Goal: Task Accomplishment & Management: Complete application form

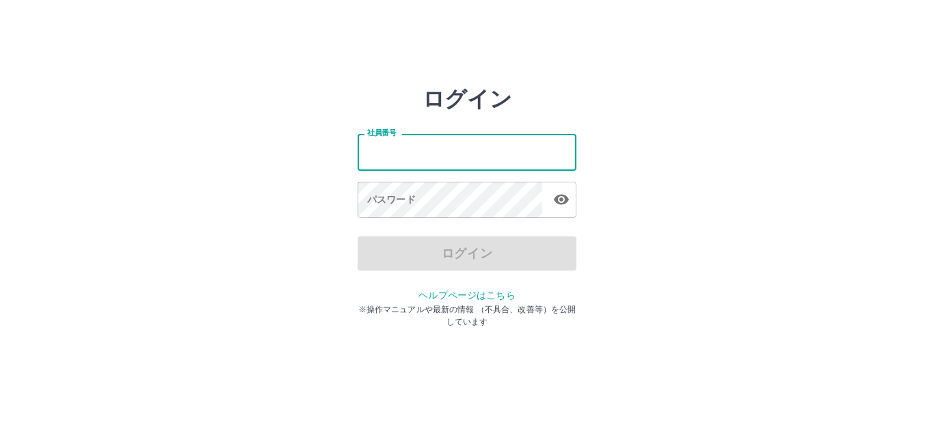
click at [453, 143] on input "社員番号" at bounding box center [467, 152] width 219 height 36
type input "*******"
click at [451, 222] on div "社員番号 ******* 社員番号 パスワード パスワード" at bounding box center [467, 174] width 219 height 124
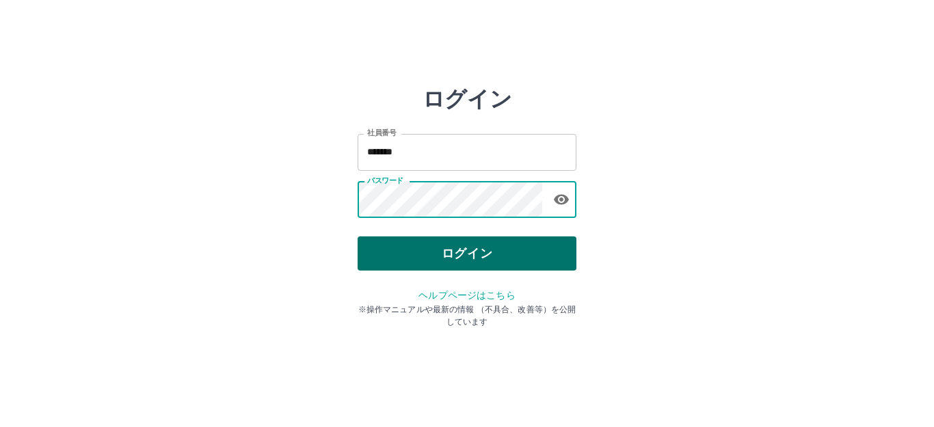
click at [453, 246] on button "ログイン" at bounding box center [467, 254] width 219 height 34
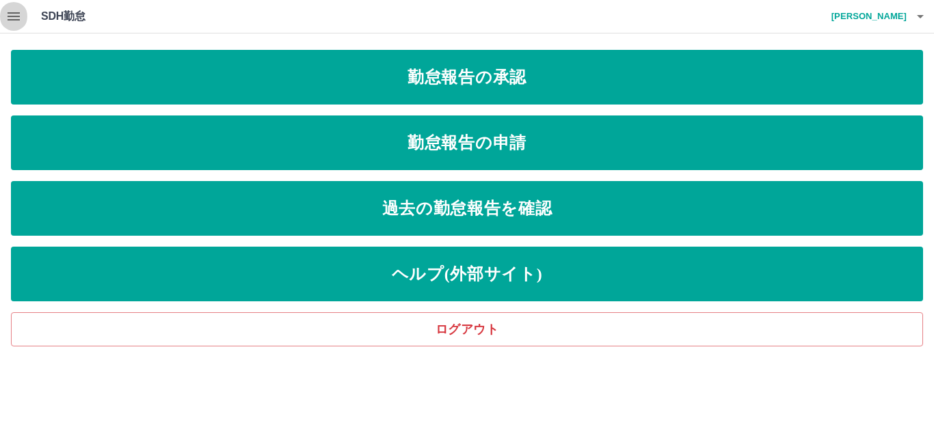
click at [12, 15] on icon "button" at bounding box center [13, 16] width 16 height 16
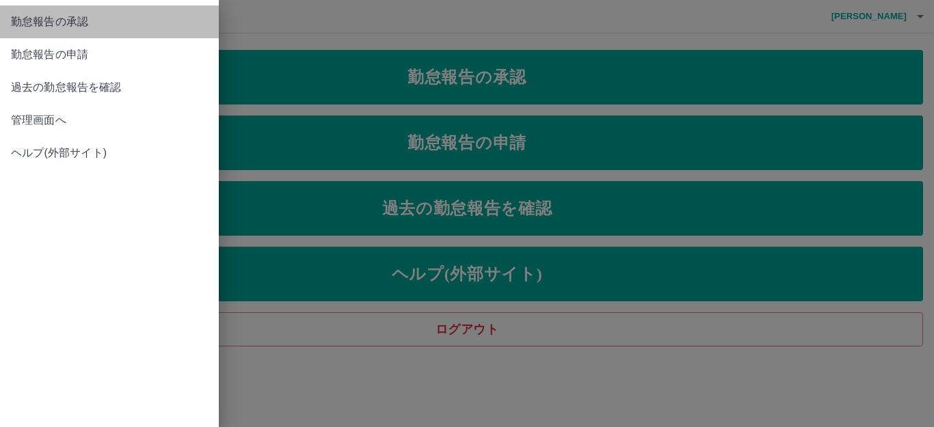
click at [70, 18] on span "勤怠報告の承認" at bounding box center [109, 22] width 197 height 16
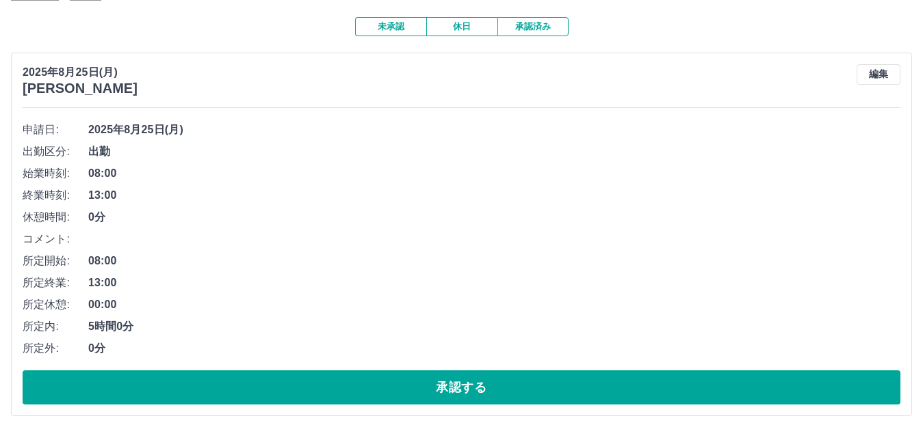
scroll to position [274, 0]
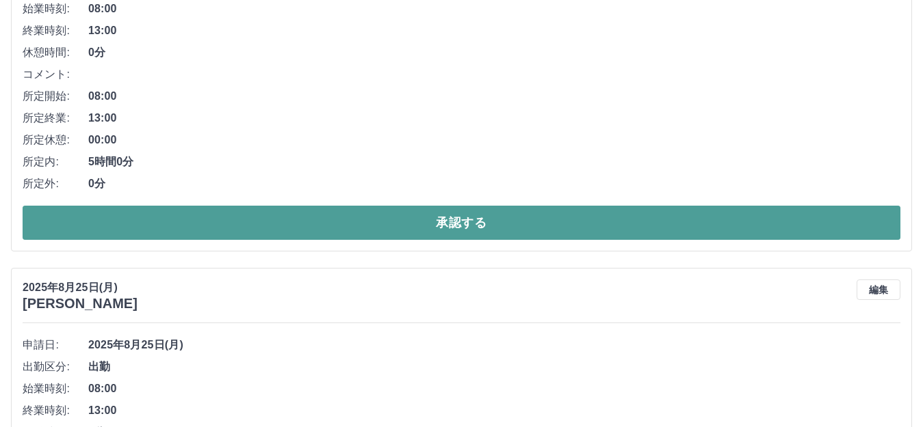
click at [443, 229] on button "承認する" at bounding box center [462, 223] width 878 height 34
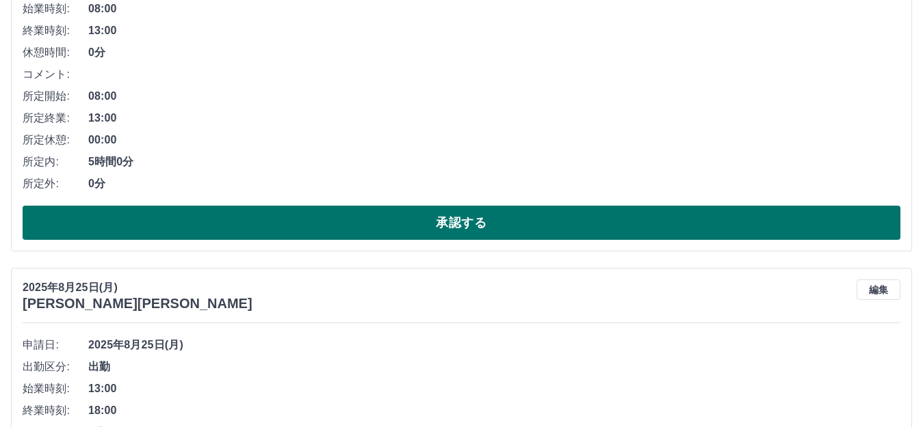
click at [420, 220] on button "承認する" at bounding box center [462, 223] width 878 height 34
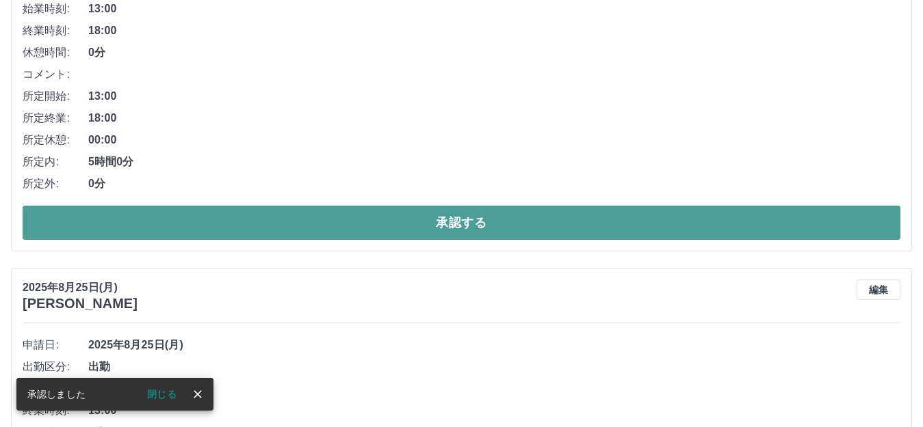
click at [534, 219] on button "承認する" at bounding box center [462, 223] width 878 height 34
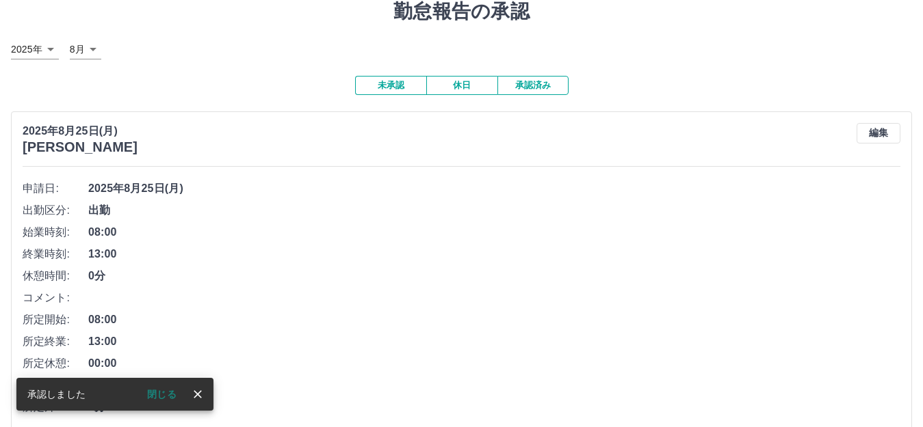
scroll to position [205, 0]
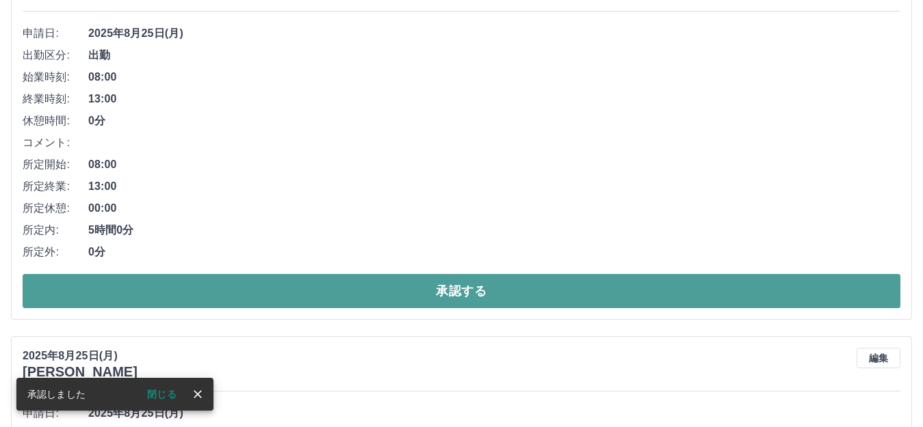
click at [458, 285] on button "承認する" at bounding box center [462, 291] width 878 height 34
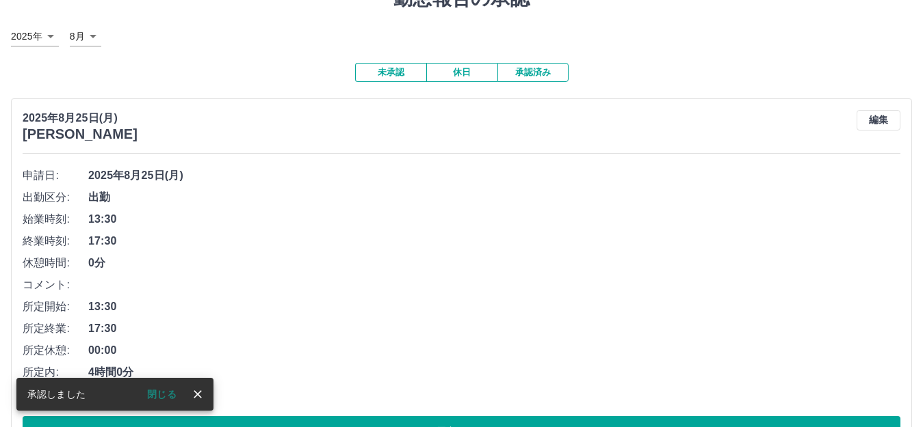
scroll to position [137, 0]
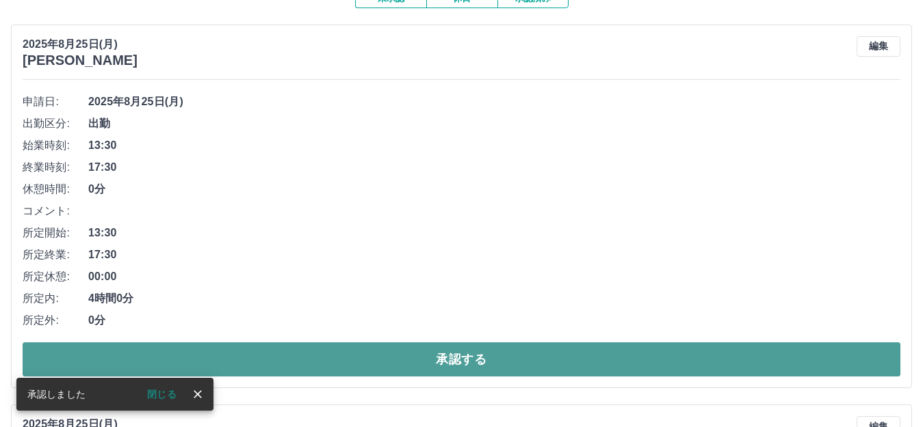
click at [435, 358] on button "承認する" at bounding box center [462, 360] width 878 height 34
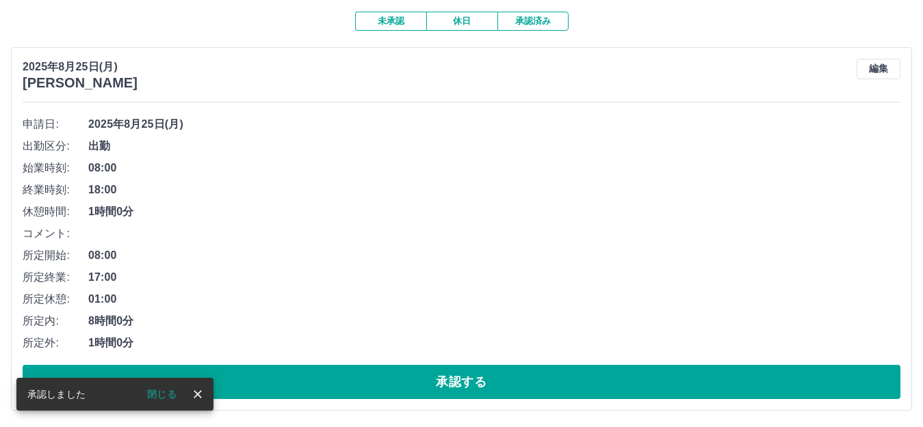
scroll to position [116, 0]
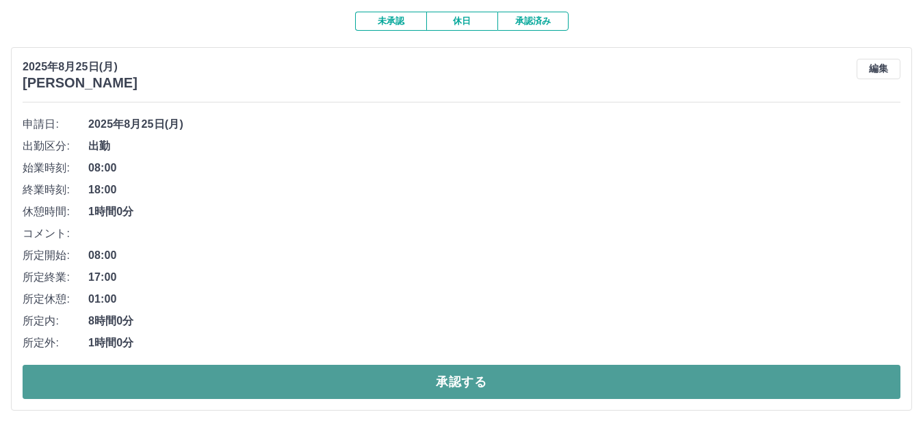
click at [462, 384] on button "承認する" at bounding box center [462, 382] width 878 height 34
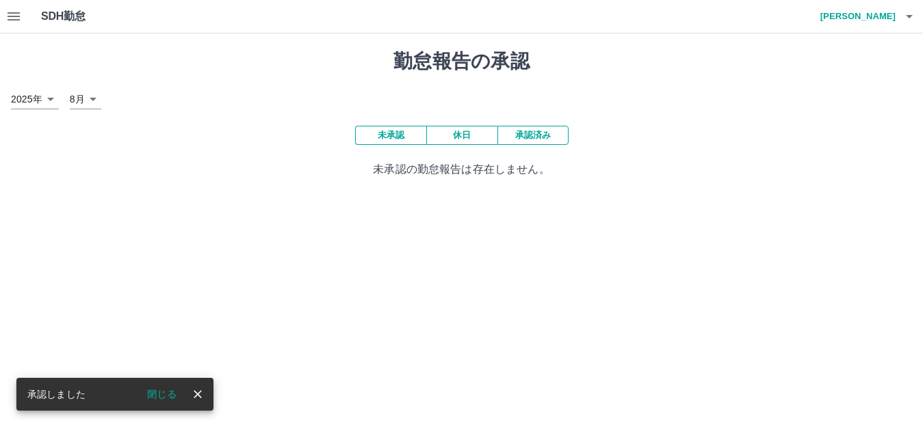
scroll to position [0, 0]
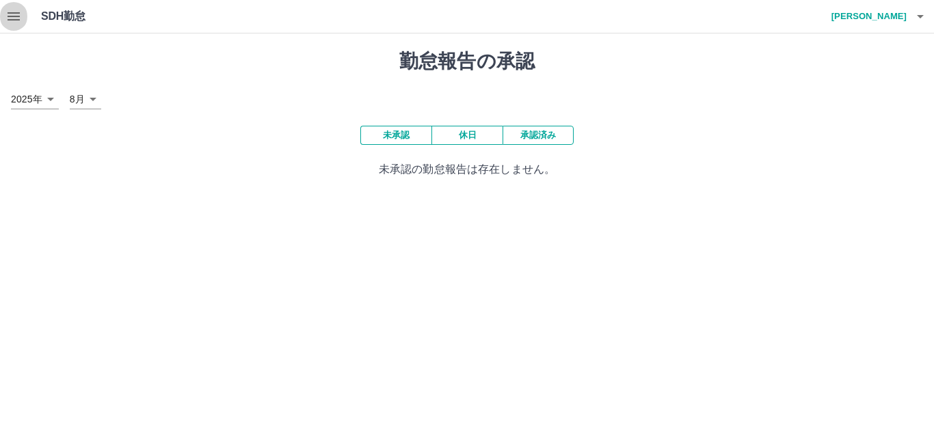
click at [13, 16] on icon "button" at bounding box center [14, 16] width 12 height 8
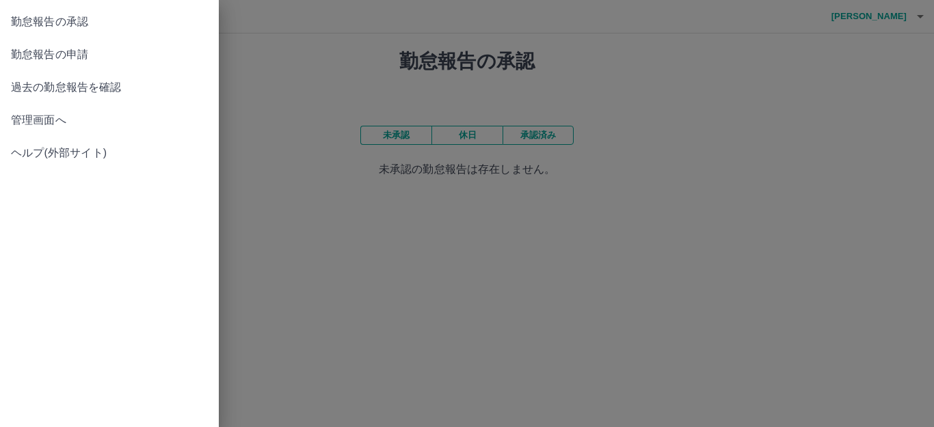
click at [89, 54] on span "勤怠報告の申請" at bounding box center [109, 55] width 197 height 16
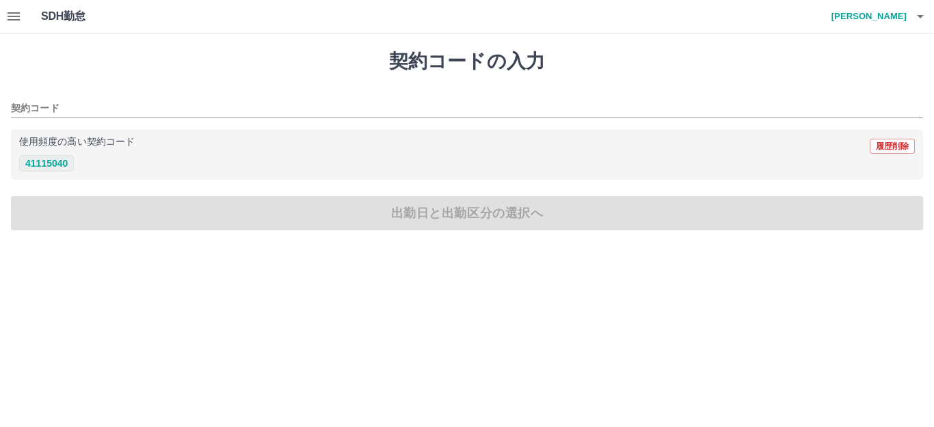
click at [51, 169] on button "41115040" at bounding box center [46, 163] width 55 height 16
type input "********"
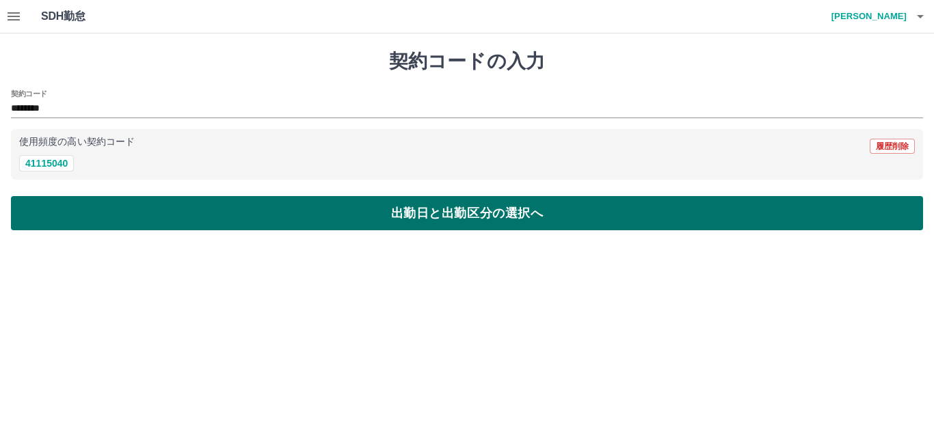
click at [98, 208] on button "出勤日と出勤区分の選択へ" at bounding box center [467, 213] width 912 height 34
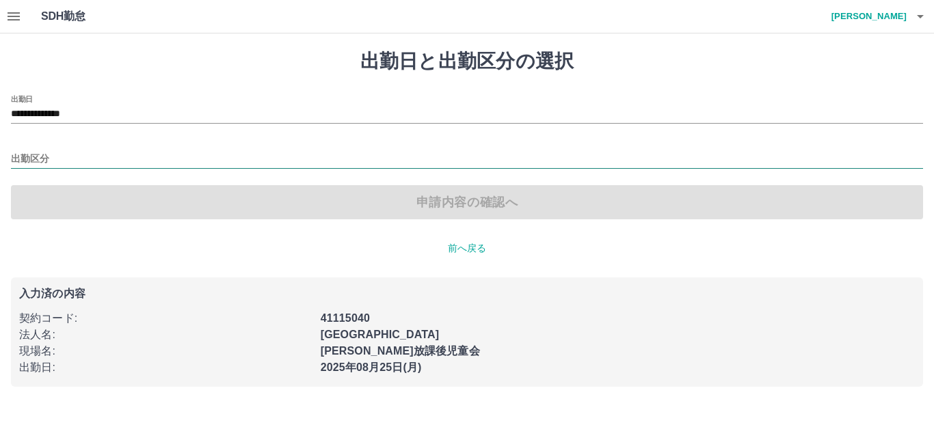
click at [35, 153] on input "出勤区分" at bounding box center [467, 159] width 912 height 17
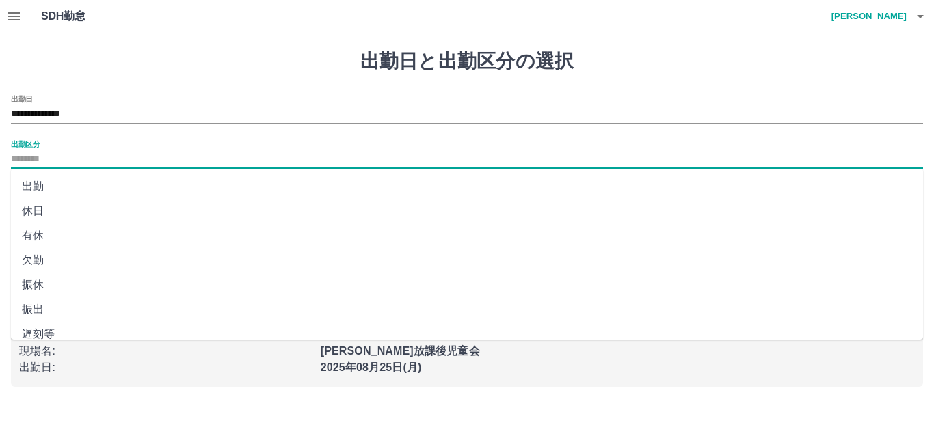
click at [47, 188] on li "出勤" at bounding box center [467, 186] width 912 height 25
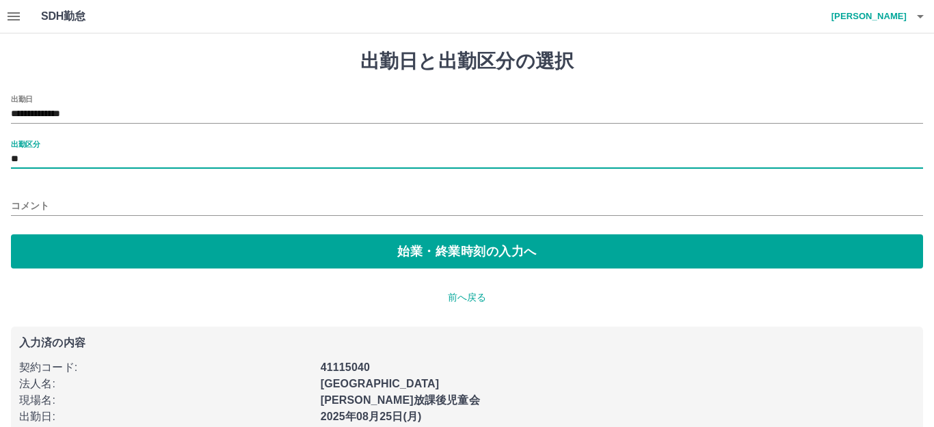
type input "**"
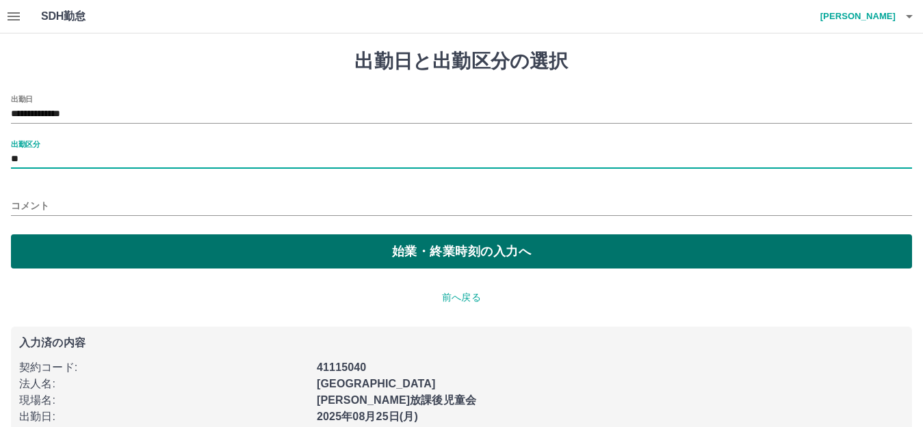
click at [130, 246] on button "始業・終業時刻の入力へ" at bounding box center [461, 252] width 901 height 34
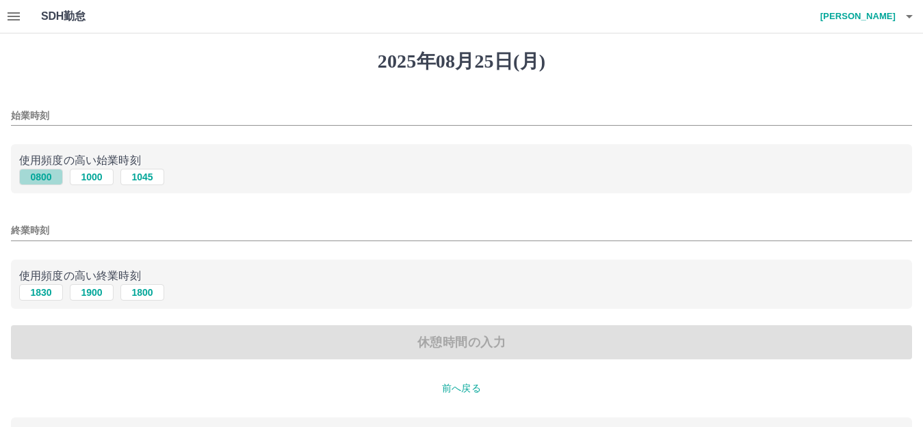
click at [41, 177] on button "0800" at bounding box center [41, 177] width 44 height 16
type input "****"
click at [49, 293] on button "1830" at bounding box center [41, 293] width 44 height 16
type input "****"
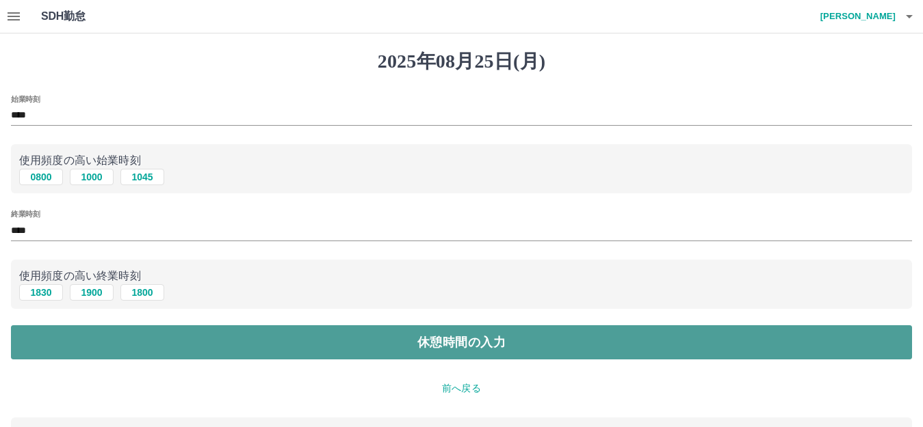
click at [188, 354] on button "休憩時間の入力" at bounding box center [461, 343] width 901 height 34
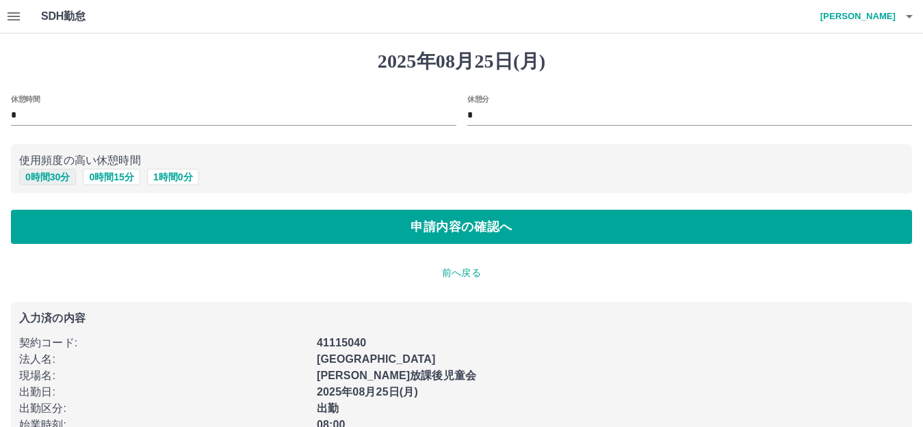
click at [50, 176] on button "0 時間 30 分" at bounding box center [47, 177] width 57 height 16
type input "**"
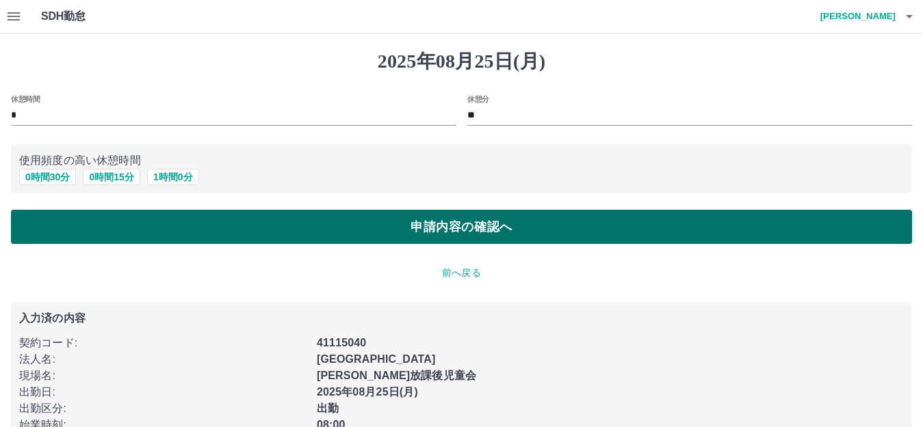
click at [250, 230] on button "申請内容の確認へ" at bounding box center [461, 227] width 901 height 34
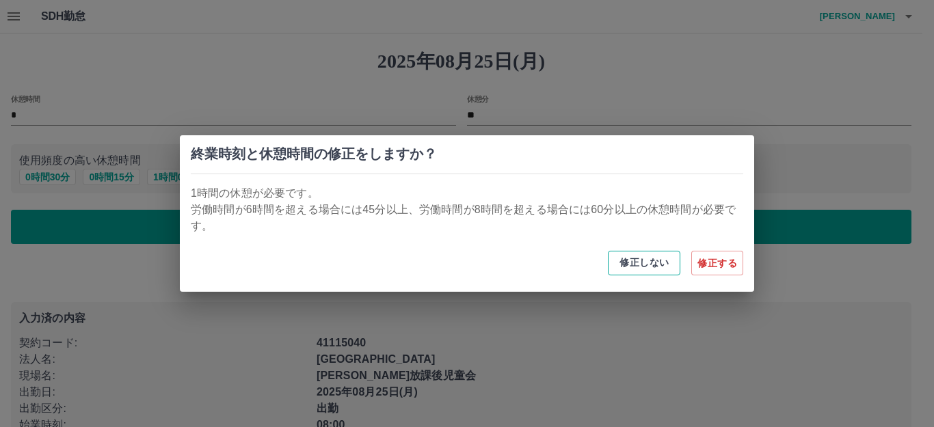
click at [660, 262] on button "修正しない" at bounding box center [644, 263] width 73 height 25
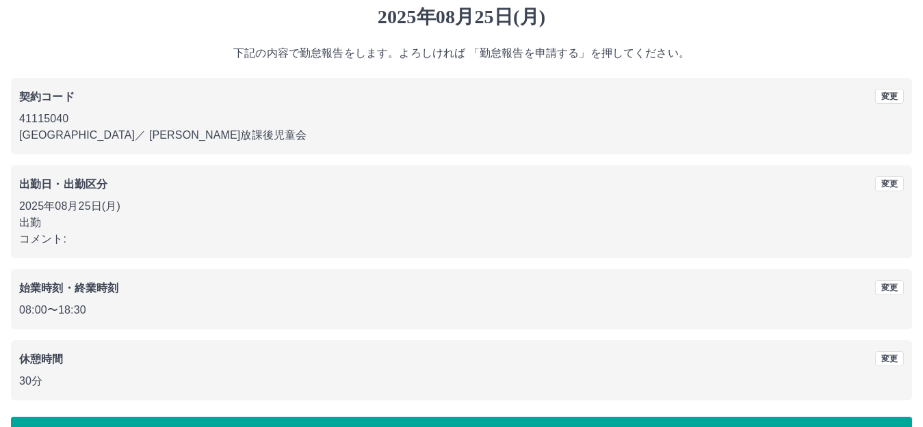
scroll to position [85, 0]
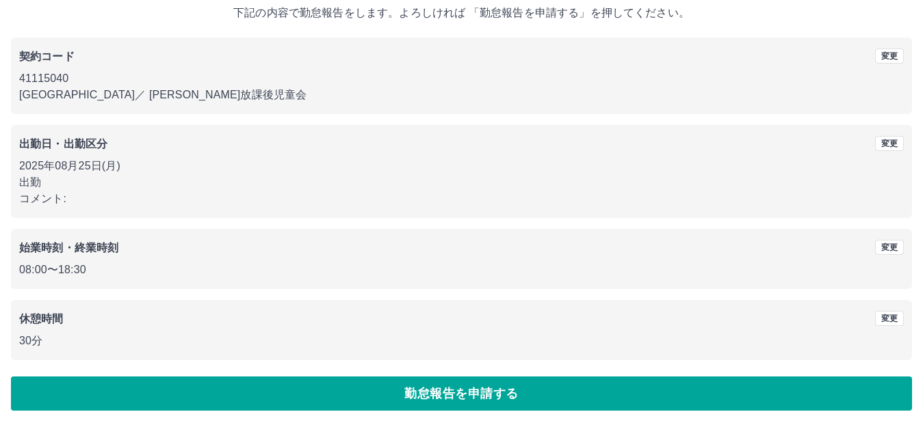
click at [492, 392] on button "勤怠報告を申請する" at bounding box center [461, 394] width 901 height 34
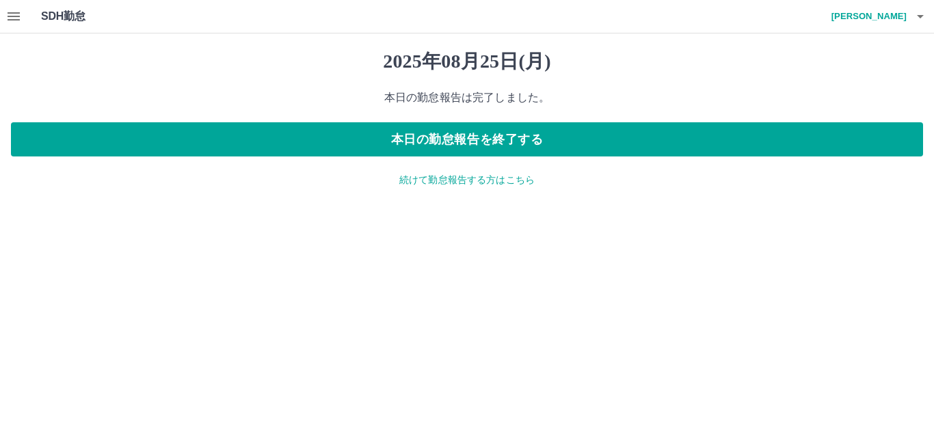
click at [16, 10] on icon "button" at bounding box center [13, 16] width 16 height 16
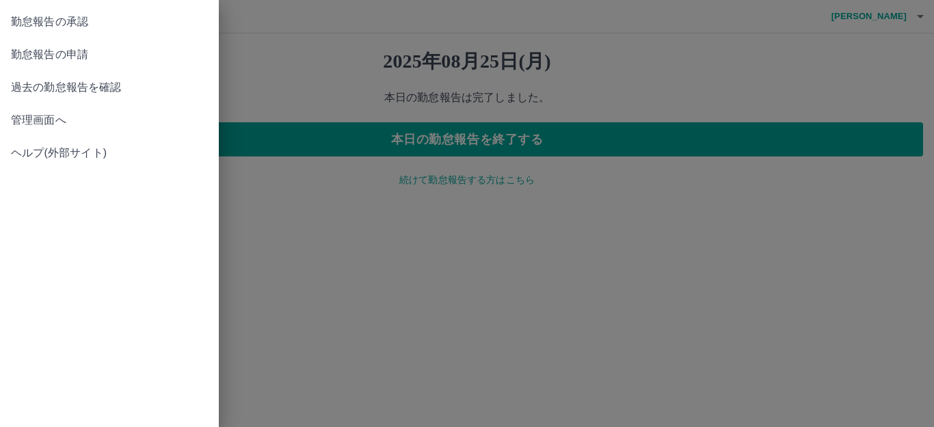
click at [94, 18] on span "勤怠報告の承認" at bounding box center [109, 22] width 197 height 16
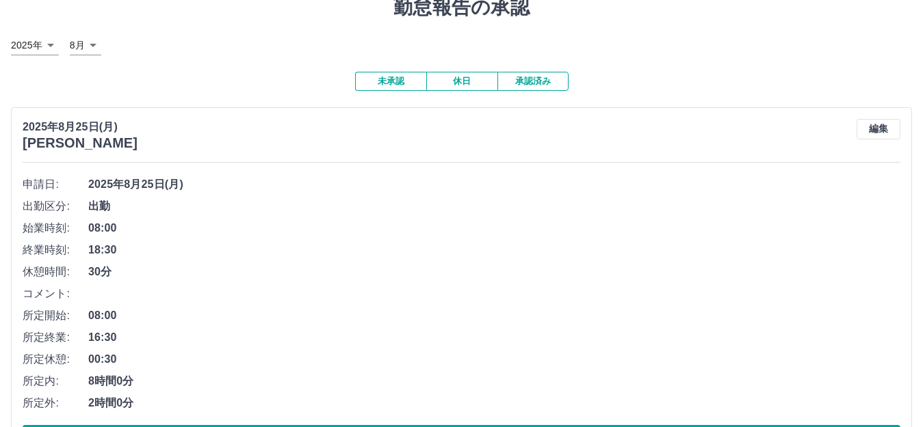
scroll to position [116, 0]
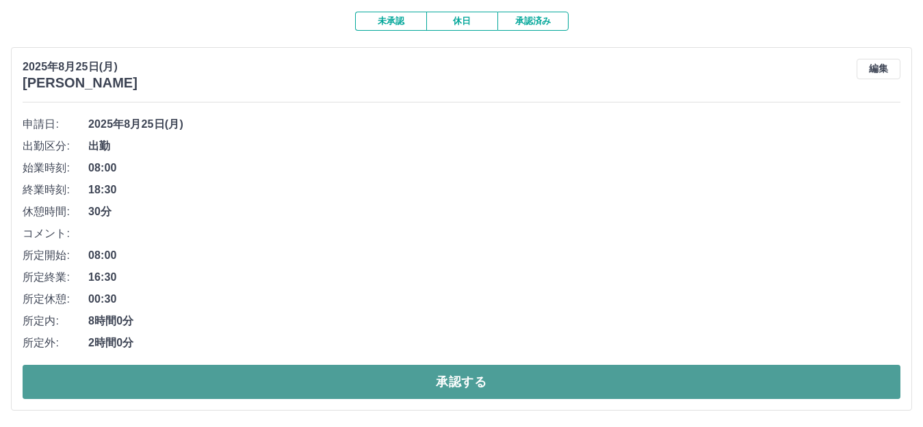
click at [415, 385] on button "承認する" at bounding box center [462, 382] width 878 height 34
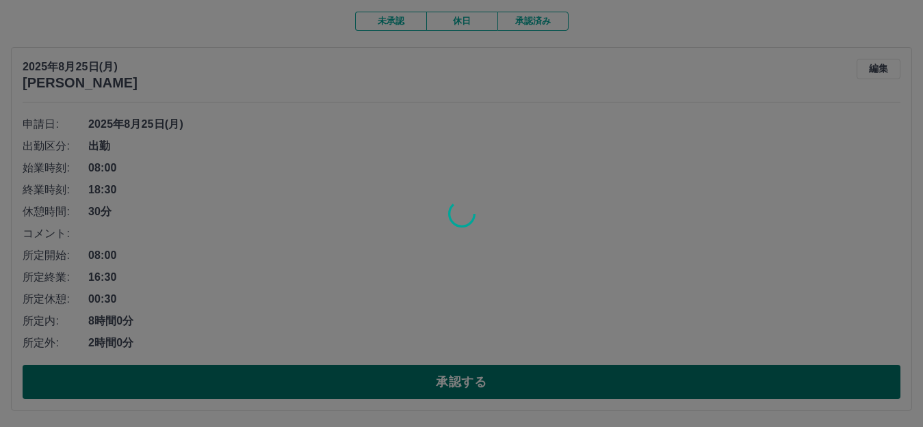
scroll to position [0, 0]
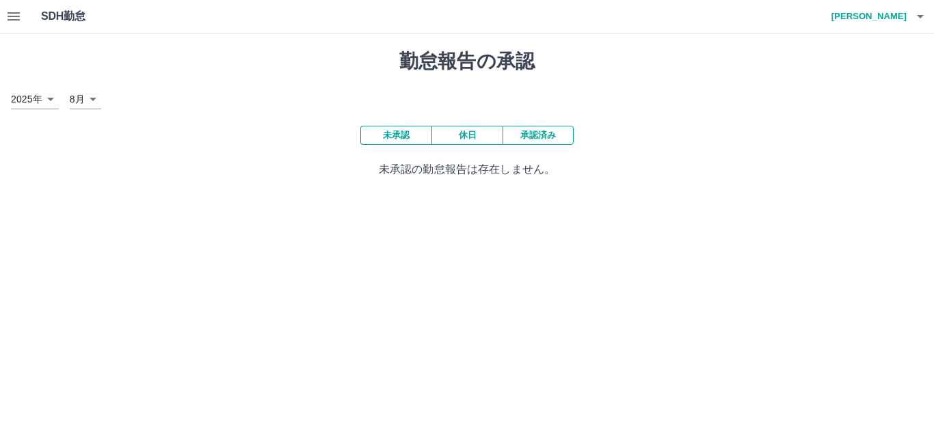
click at [386, 142] on button "未承認" at bounding box center [395, 135] width 71 height 19
click at [406, 137] on button "未承認" at bounding box center [395, 135] width 71 height 19
click at [14, 12] on icon "button" at bounding box center [14, 16] width 12 height 8
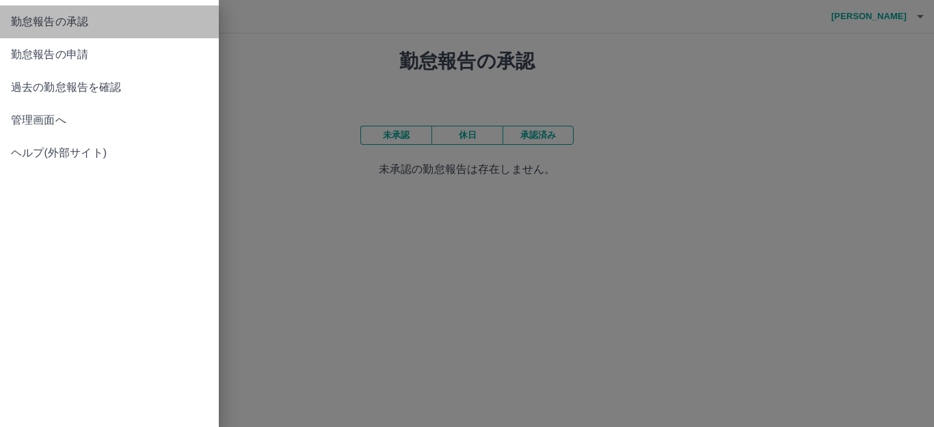
click at [94, 16] on span "勤怠報告の承認" at bounding box center [109, 22] width 197 height 16
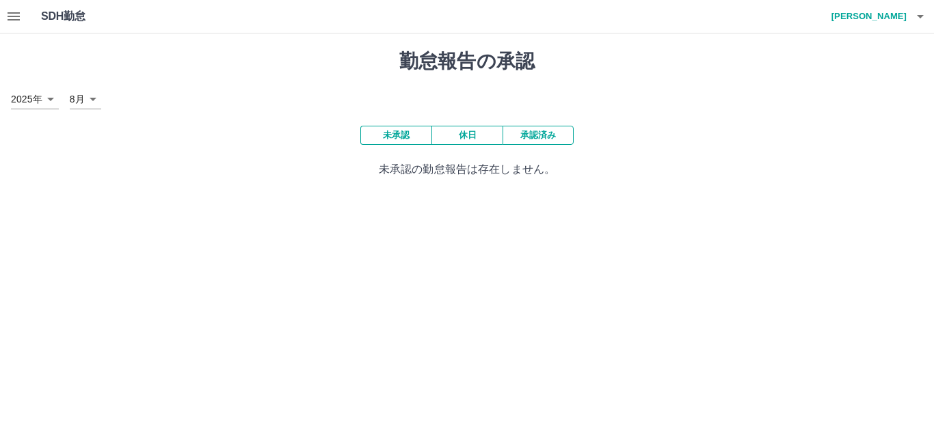
click at [531, 133] on button "承認済み" at bounding box center [538, 135] width 71 height 19
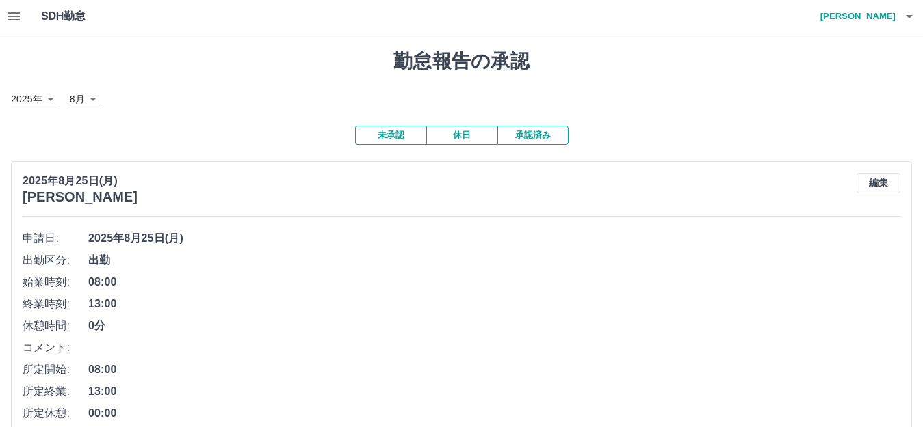
click at [389, 137] on button "未承認" at bounding box center [390, 135] width 71 height 19
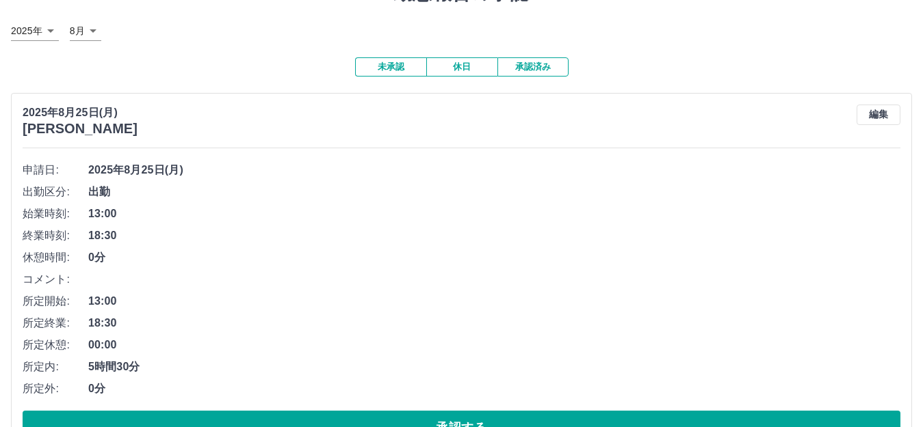
scroll to position [205, 0]
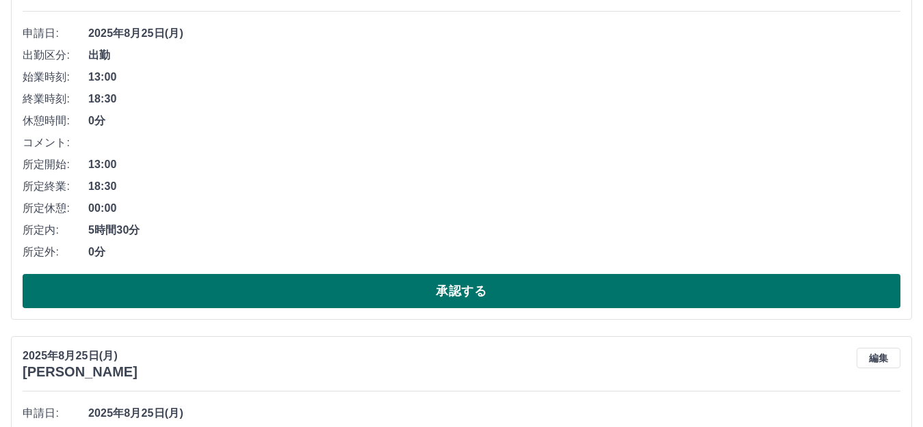
click at [500, 293] on button "承認する" at bounding box center [462, 291] width 878 height 34
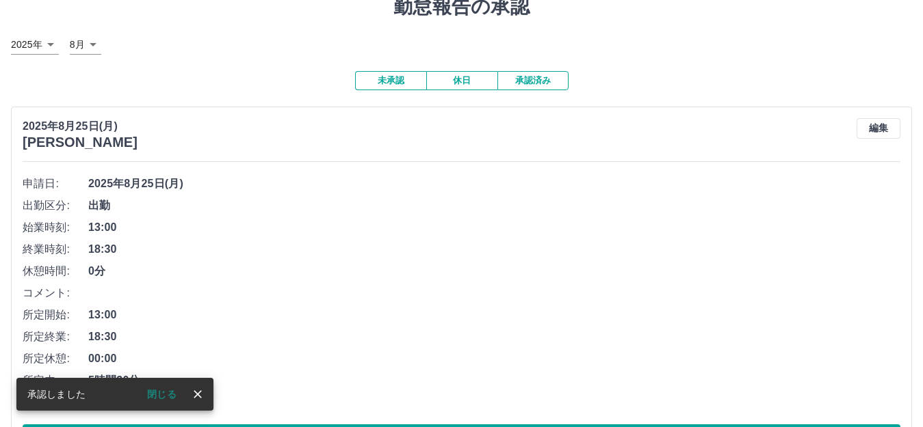
scroll to position [116, 0]
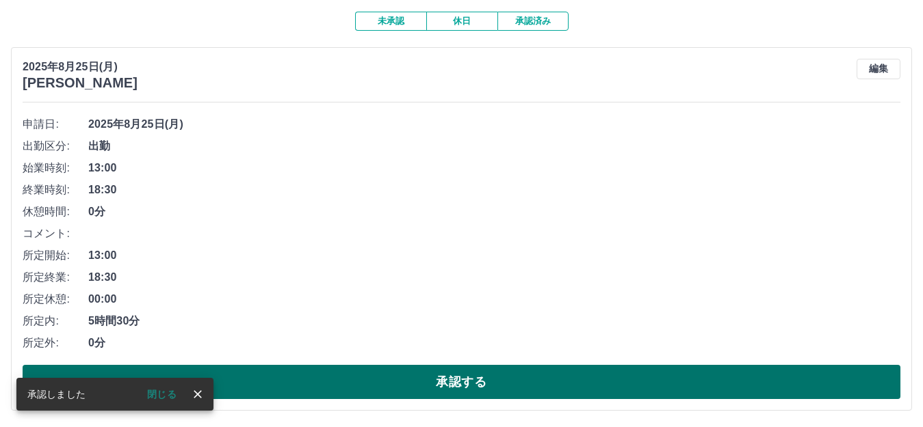
click at [464, 380] on button "承認する" at bounding box center [462, 382] width 878 height 34
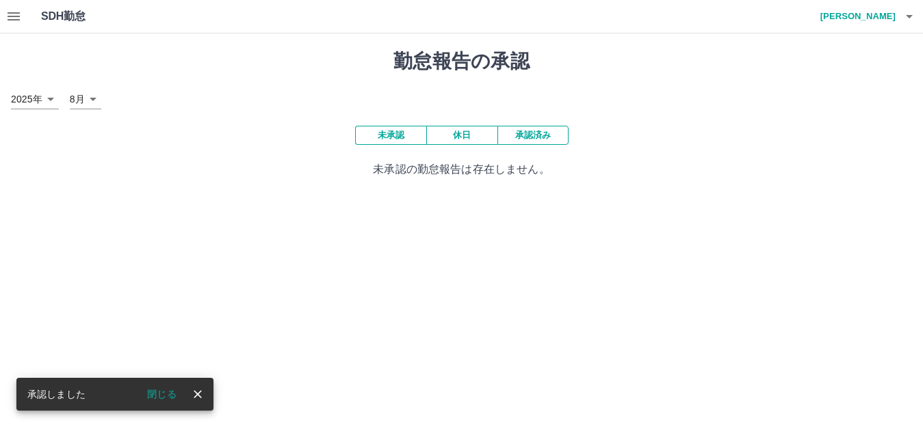
scroll to position [0, 0]
click at [921, 14] on icon "button" at bounding box center [920, 16] width 16 height 16
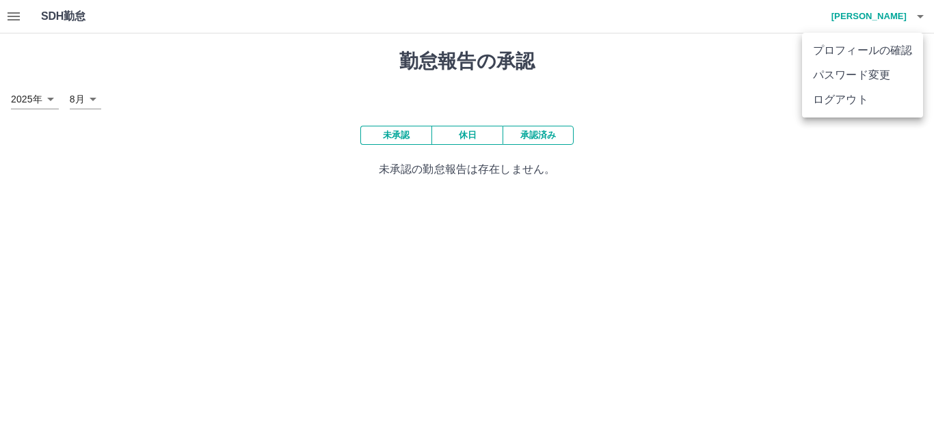
click at [540, 139] on div at bounding box center [467, 213] width 934 height 427
click at [540, 139] on button "承認済み" at bounding box center [538, 135] width 71 height 19
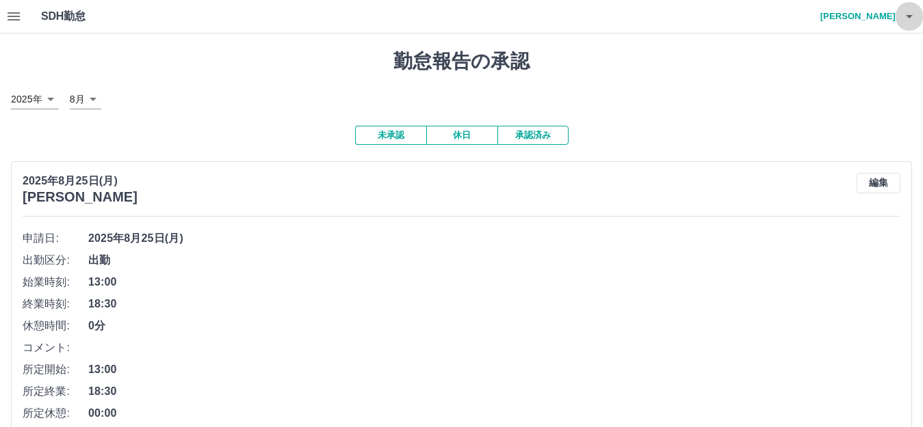
click at [906, 14] on icon "button" at bounding box center [909, 16] width 16 height 16
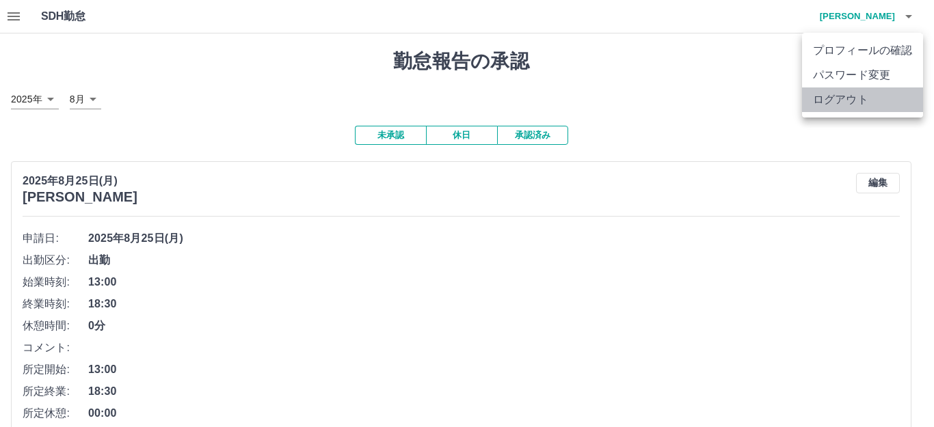
click at [844, 100] on li "ログアウト" at bounding box center [862, 100] width 121 height 25
